Goal: Find specific page/section: Find specific page/section

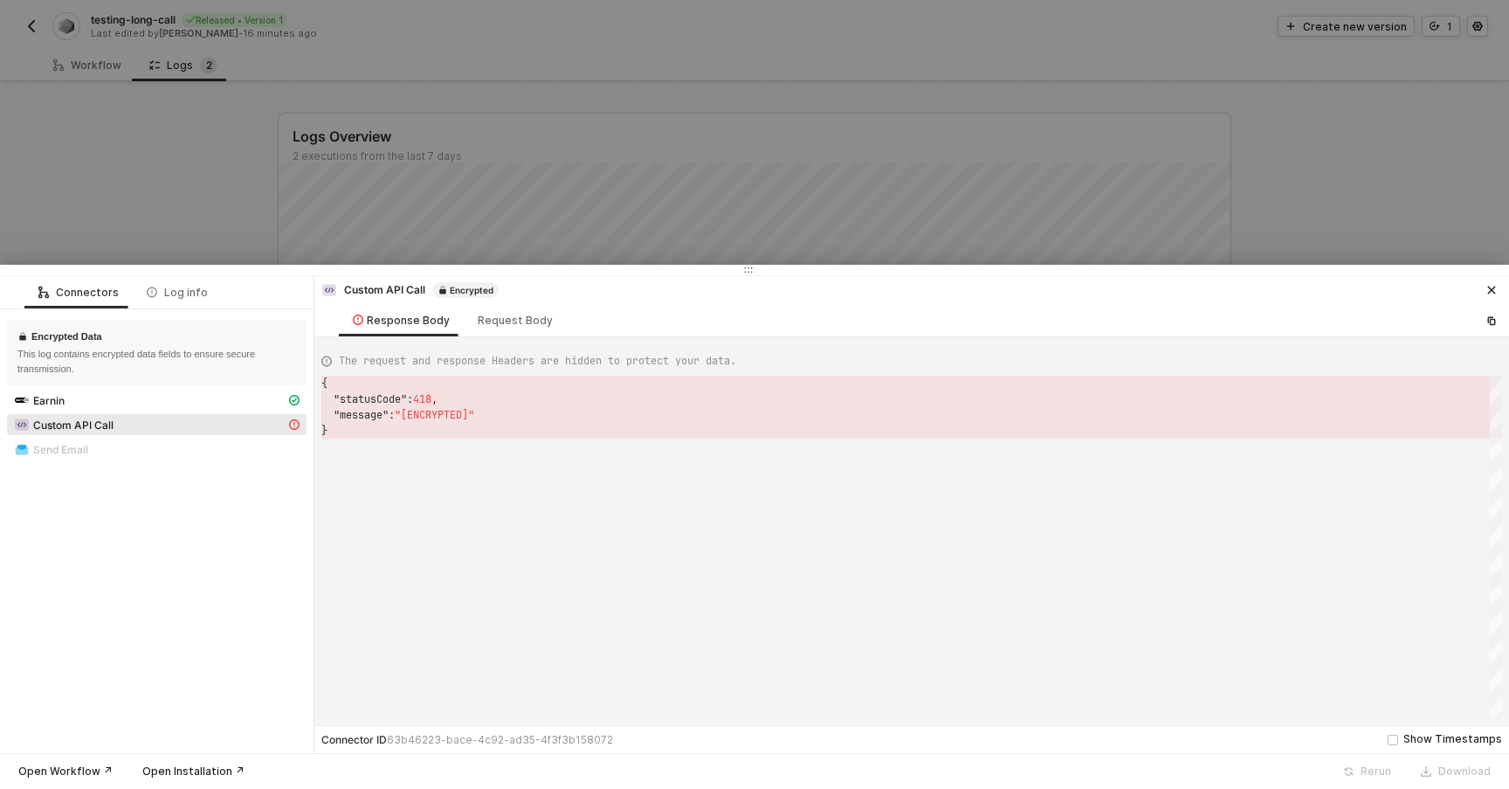
click at [548, 218] on div at bounding box center [754, 394] width 1509 height 789
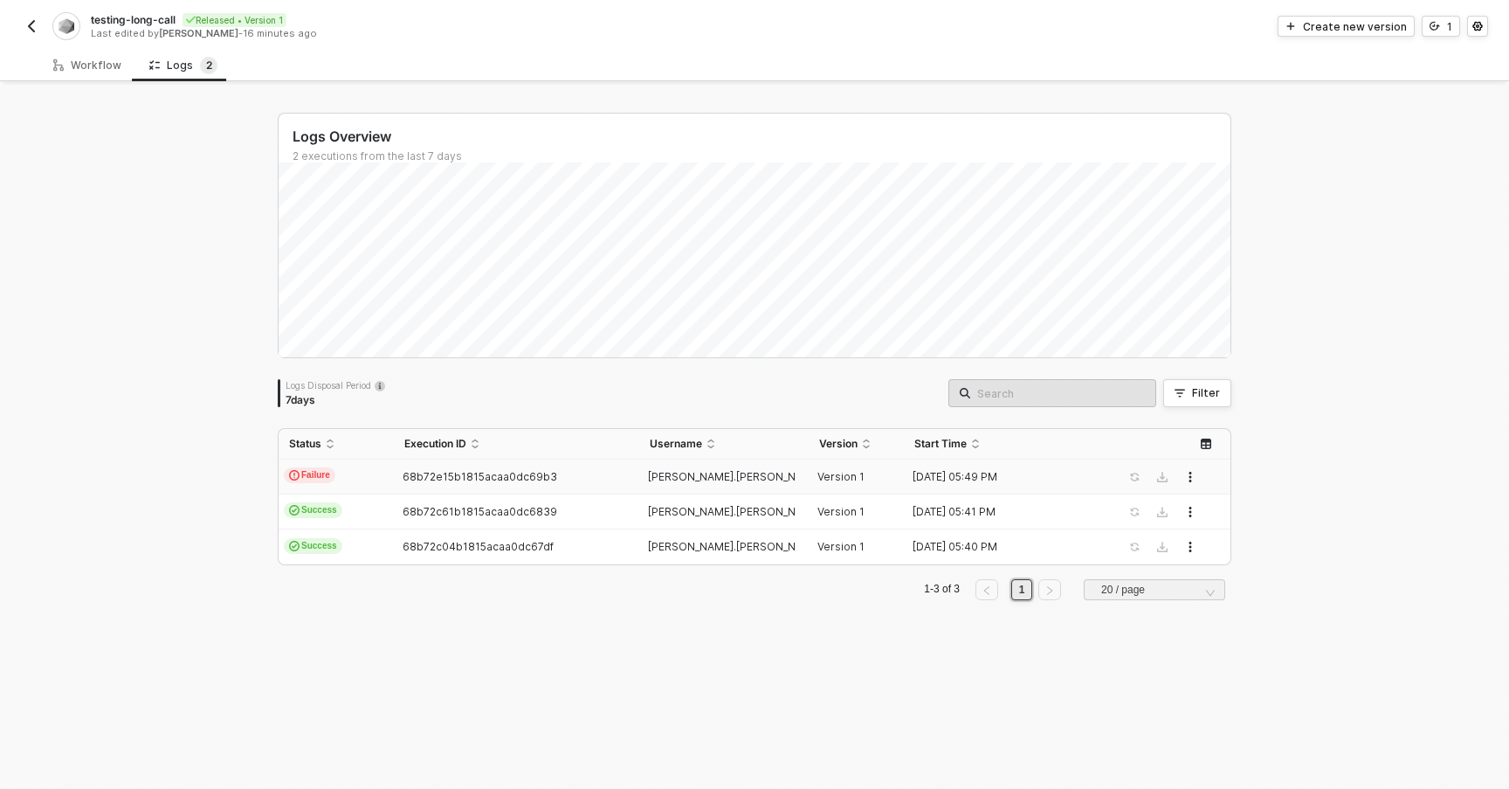
click at [24, 30] on button "button" at bounding box center [31, 26] width 21 height 21
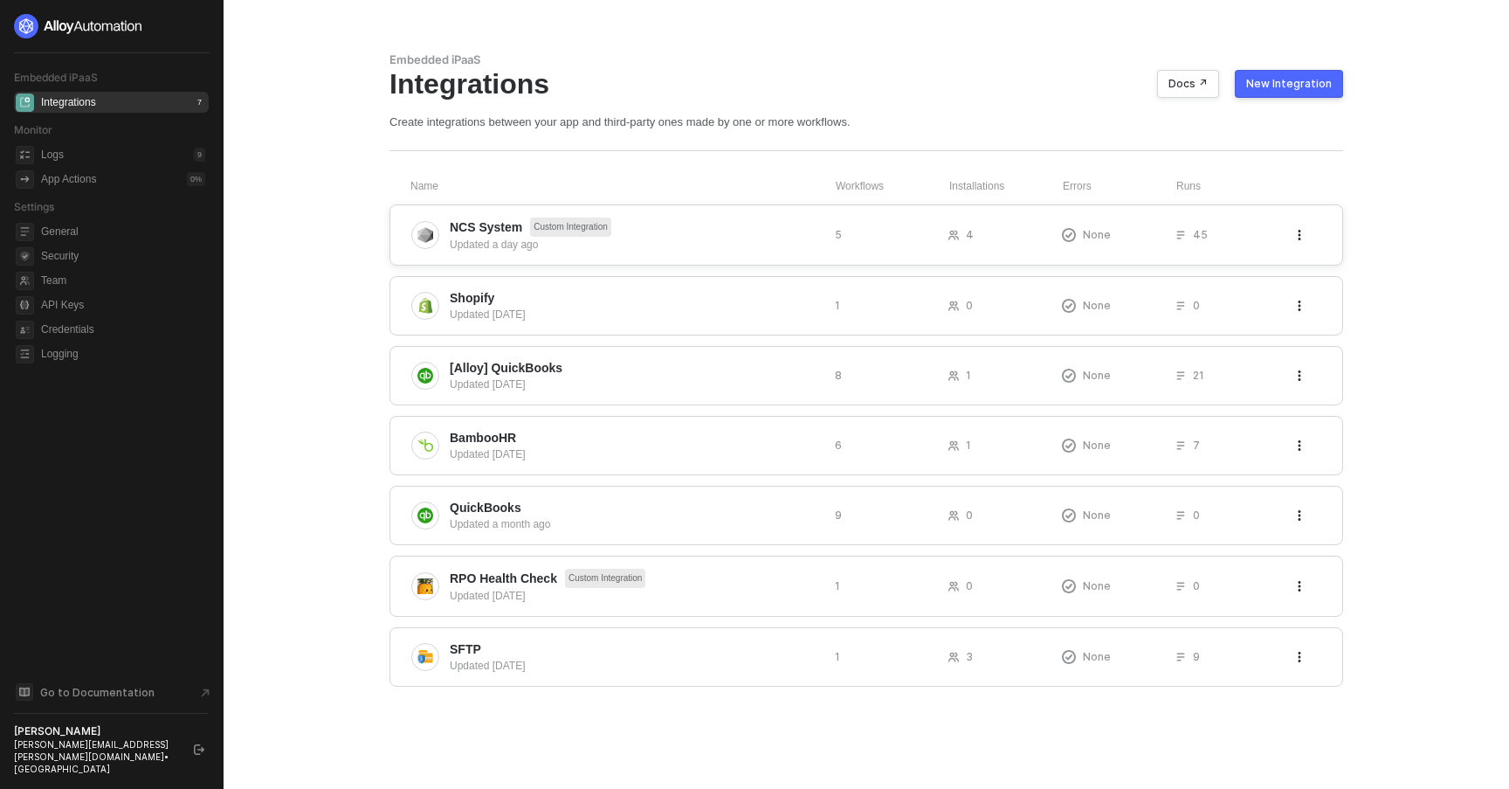
click at [482, 226] on span "NCS System" at bounding box center [486, 226] width 72 height 17
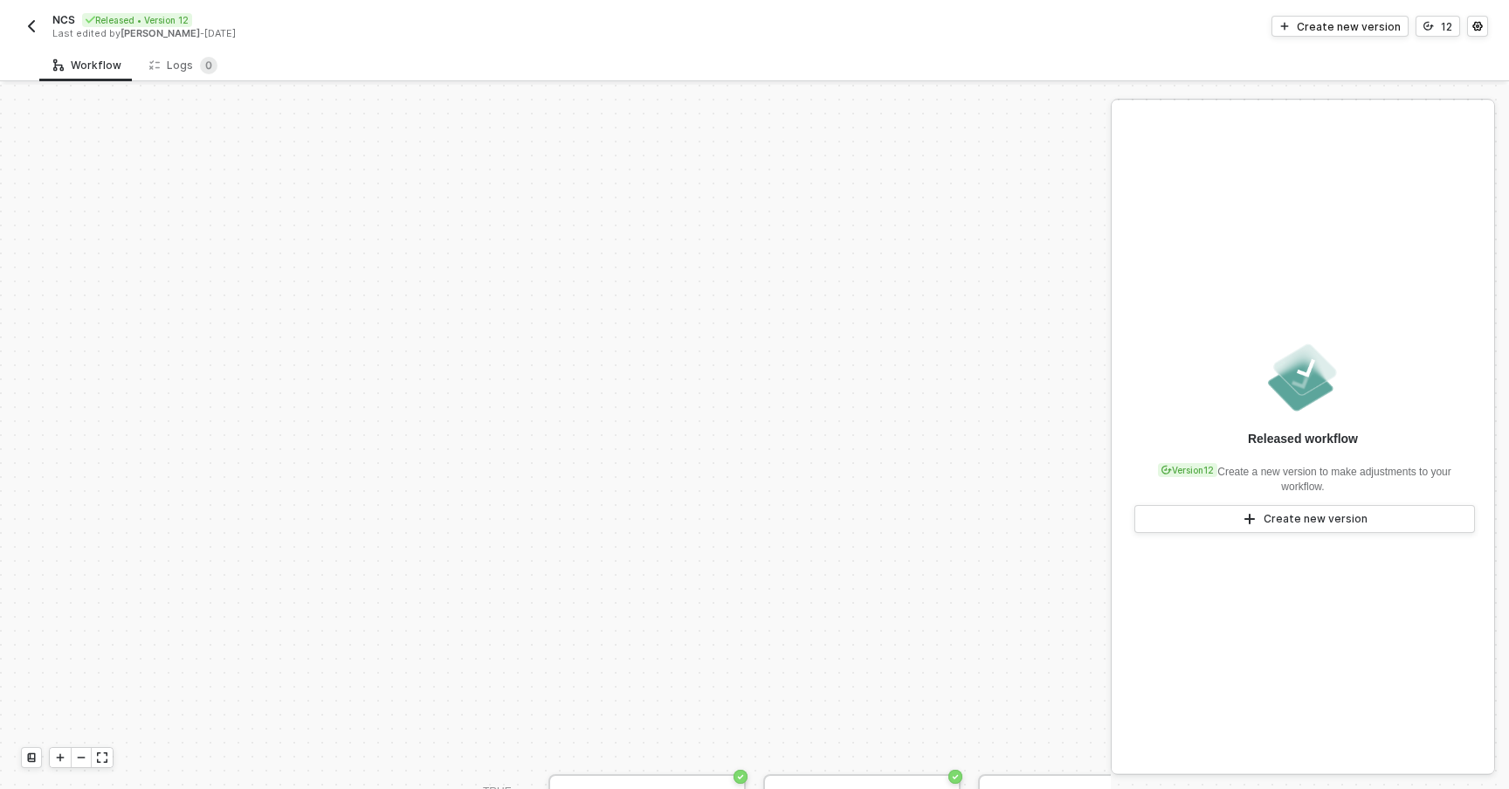
scroll to position [416, 0]
